Goal: Feedback & Contribution: Submit feedback/report problem

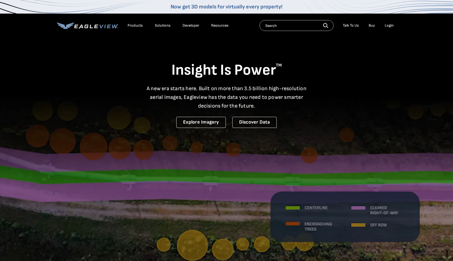
click at [390, 27] on div "Login" at bounding box center [389, 25] width 9 height 5
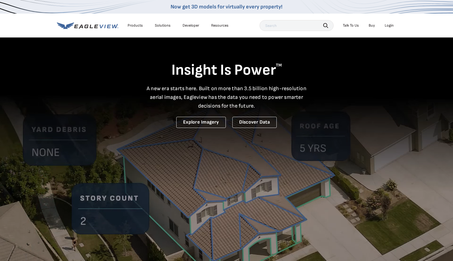
click at [388, 27] on div "Login" at bounding box center [389, 25] width 9 height 5
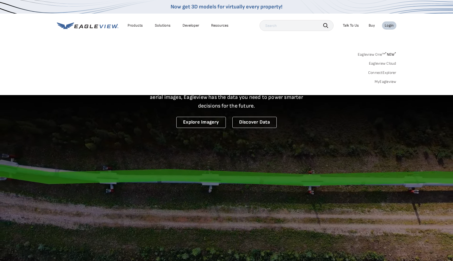
click at [386, 82] on link "MyEagleview" at bounding box center [386, 81] width 22 height 5
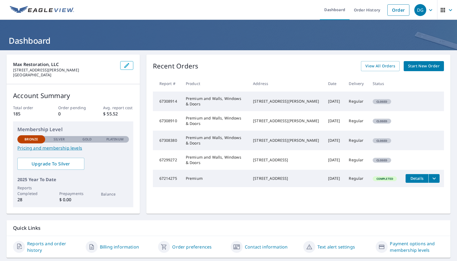
click at [447, 8] on icon "button" at bounding box center [450, 10] width 7 height 7
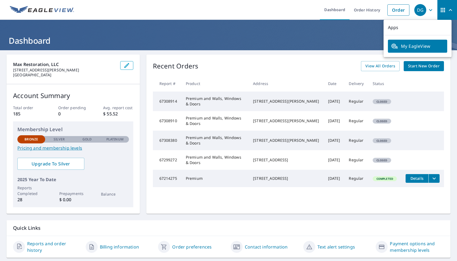
click at [447, 9] on icon "button" at bounding box center [450, 10] width 7 height 7
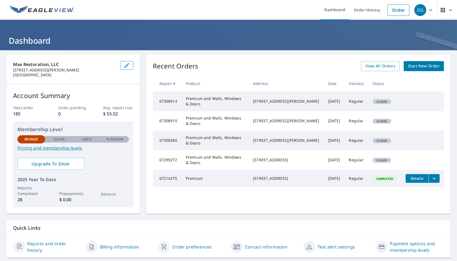
click at [427, 12] on icon "button" at bounding box center [430, 10] width 7 height 7
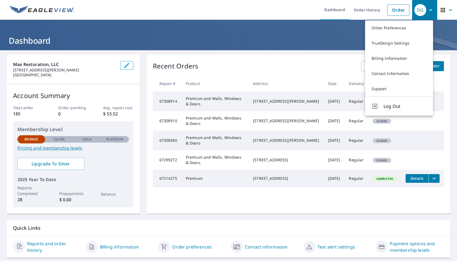
click at [360, 166] on td "Regular" at bounding box center [356, 160] width 24 height 20
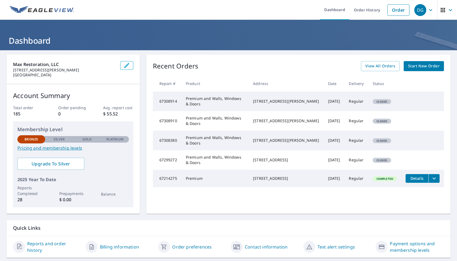
drag, startPoint x: 396, startPoint y: 160, endPoint x: 173, endPoint y: 77, distance: 237.8
drag, startPoint x: 173, startPoint y: 77, endPoint x: 159, endPoint y: 76, distance: 14.5
click at [159, 76] on th "Report #" at bounding box center [167, 84] width 29 height 16
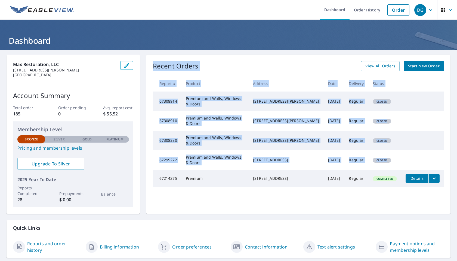
drag, startPoint x: 152, startPoint y: 66, endPoint x: 391, endPoint y: 159, distance: 256.4
type textarea "Recent Orders View All Orders Start New Order Report # Product Address Date Del…"
click at [391, 159] on div "Recent Orders View All Orders Start New Order Report # Product Address Date Del…" at bounding box center [298, 134] width 304 height 159
copy div "Recent Orders View All Orders Start New Order Report # Product Address Date Del…"
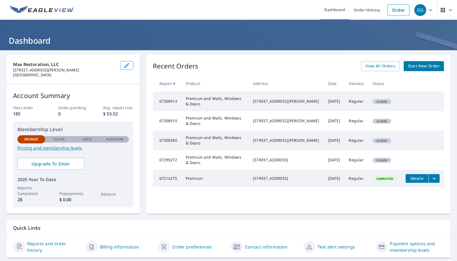
click at [306, 203] on div "Recent Orders View All Orders Start New Order Report # Product Address Date Del…" at bounding box center [298, 134] width 304 height 159
click at [397, 12] on link "Order" at bounding box center [398, 9] width 22 height 11
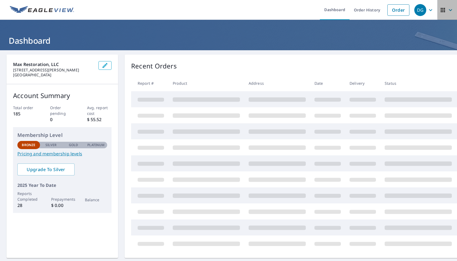
click at [447, 13] on icon "button" at bounding box center [450, 10] width 7 height 7
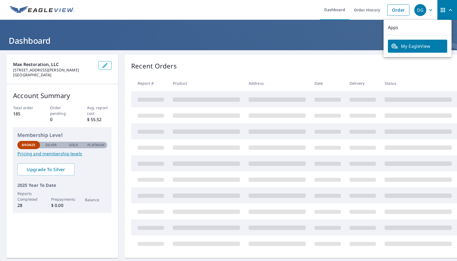
click at [427, 11] on icon "button" at bounding box center [430, 10] width 7 height 7
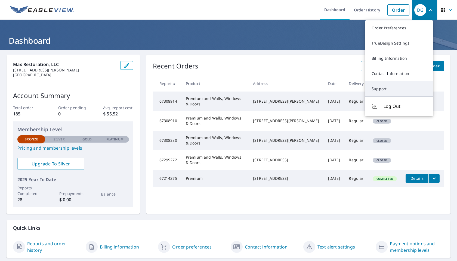
click at [382, 85] on link "Support" at bounding box center [399, 88] width 68 height 15
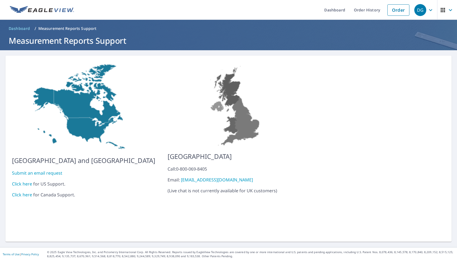
click at [23, 181] on link "Click here" at bounding box center [22, 184] width 20 height 6
click at [26, 182] on link "Click here" at bounding box center [22, 184] width 20 height 6
click at [47, 170] on link "Submit an email request" at bounding box center [37, 173] width 50 height 6
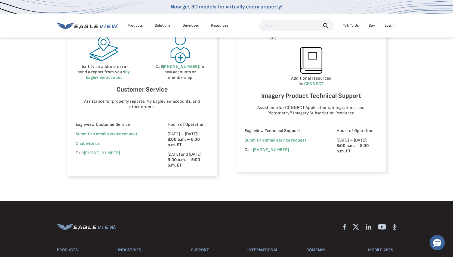
scroll to position [323, 0]
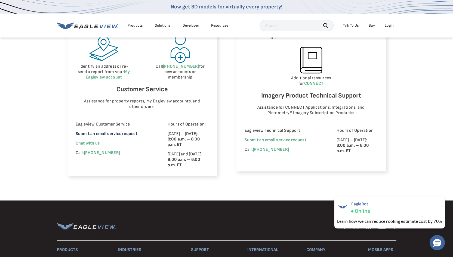
click at [122, 135] on link "Submit an email service request" at bounding box center [107, 133] width 62 height 5
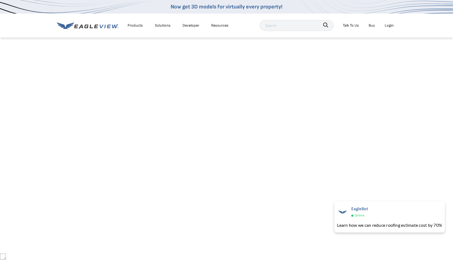
click at [354, 27] on div "Talk To Us" at bounding box center [351, 25] width 16 height 7
click at [380, 53] on span "Contact Us" at bounding box center [387, 54] width 18 height 7
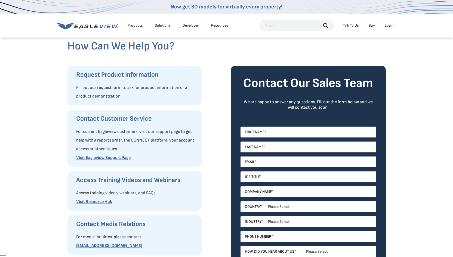
scroll to position [35, 0]
